Goal: Check status: Check status

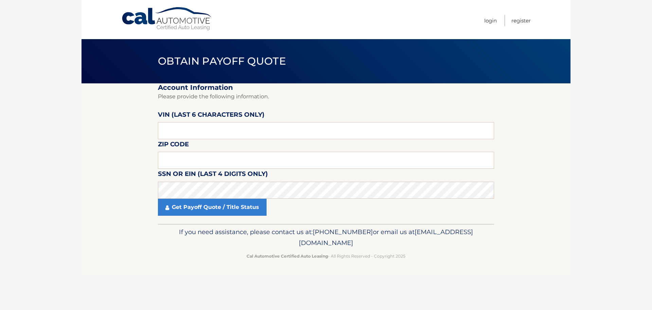
click at [187, 142] on label "Zip Code" at bounding box center [173, 145] width 31 height 13
click at [181, 135] on input "text" at bounding box center [326, 130] width 336 height 17
type input "201002"
click at [175, 164] on input "text" at bounding box center [326, 160] width 336 height 17
type input "0"
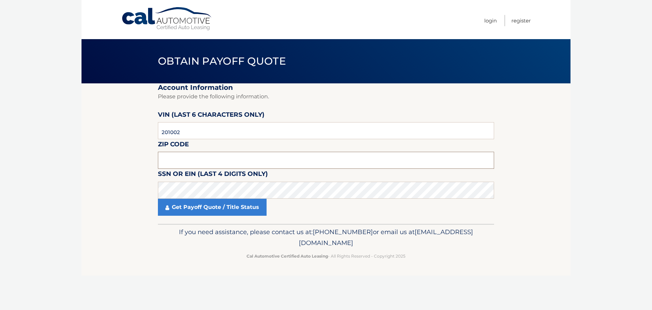
paste input "10704"
type input "10704"
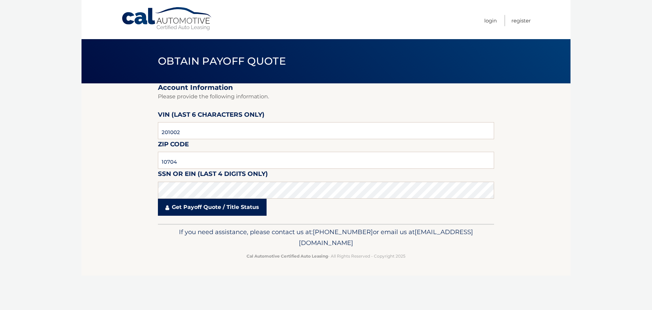
click at [225, 204] on link "Get Payoff Quote / Title Status" at bounding box center [212, 206] width 109 height 17
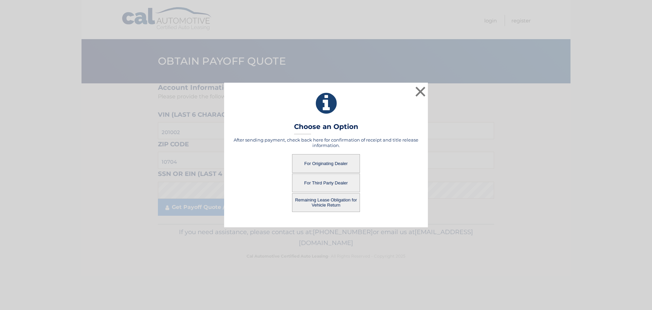
click at [323, 205] on button "Remaining Lease Obligation for Vehicle Return" at bounding box center [326, 202] width 68 height 19
click at [328, 203] on button "Remaining Lease Obligation for Vehicle Return" at bounding box center [326, 202] width 68 height 19
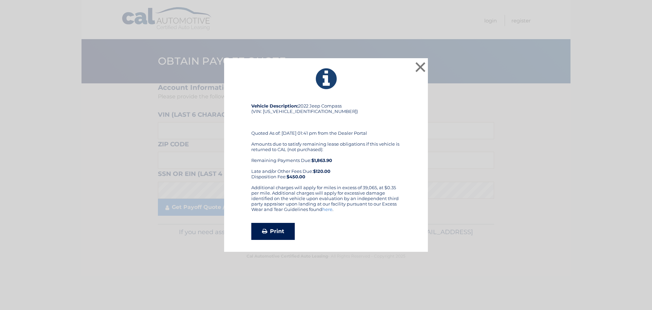
click at [289, 226] on link "Print" at bounding box center [272, 231] width 43 height 17
drag, startPoint x: 416, startPoint y: 65, endPoint x: 406, endPoint y: 66, distance: 9.6
click at [416, 65] on button "×" at bounding box center [421, 67] width 14 height 14
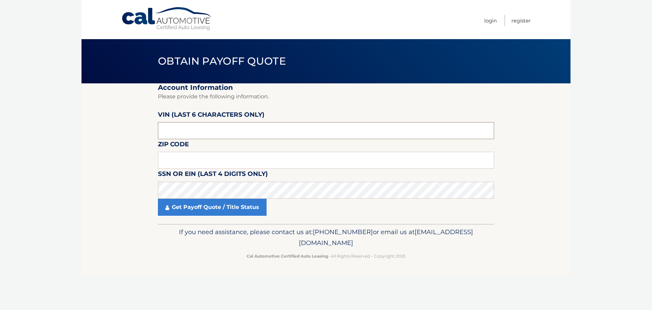
click at [184, 133] on input "text" at bounding box center [326, 130] width 336 height 17
click at [169, 132] on input "text" at bounding box center [326, 130] width 336 height 17
click at [164, 132] on input "text" at bounding box center [326, 130] width 336 height 17
paste input "10704*"
type input "10704*"
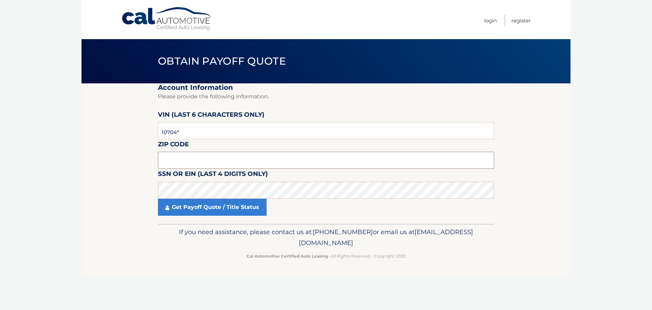
click at [169, 156] on input "text" at bounding box center [326, 160] width 336 height 17
paste input "10704"
type input "10704"
click at [170, 129] on input "10704*" at bounding box center [326, 130] width 336 height 17
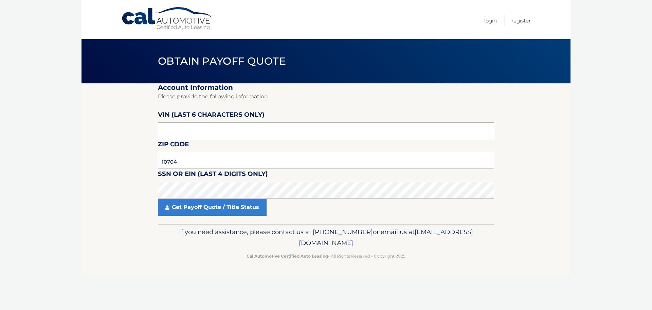
paste input "201002"
type input "201002"
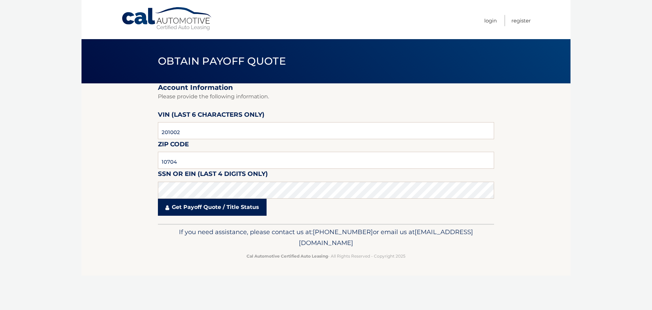
click at [188, 206] on link "Get Payoff Quote / Title Status" at bounding box center [212, 206] width 109 height 17
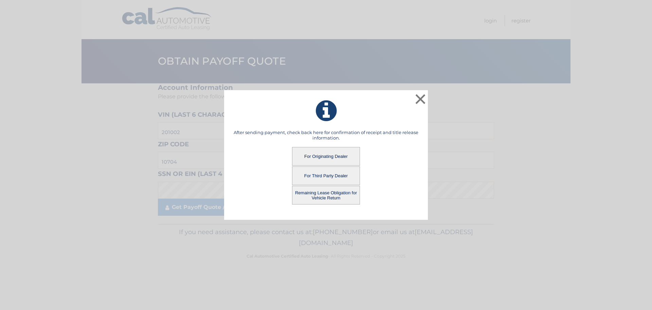
click at [335, 156] on button "For Originating Dealer" at bounding box center [326, 156] width 68 height 19
click at [333, 153] on button "For Originating Dealer" at bounding box center [326, 156] width 68 height 19
